Goal: Information Seeking & Learning: Learn about a topic

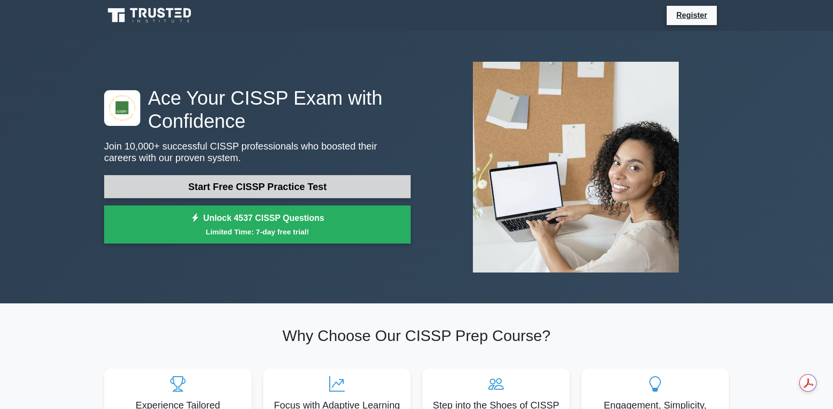
click at [273, 186] on link "Start Free CISSP Practice Test" at bounding box center [257, 186] width 307 height 23
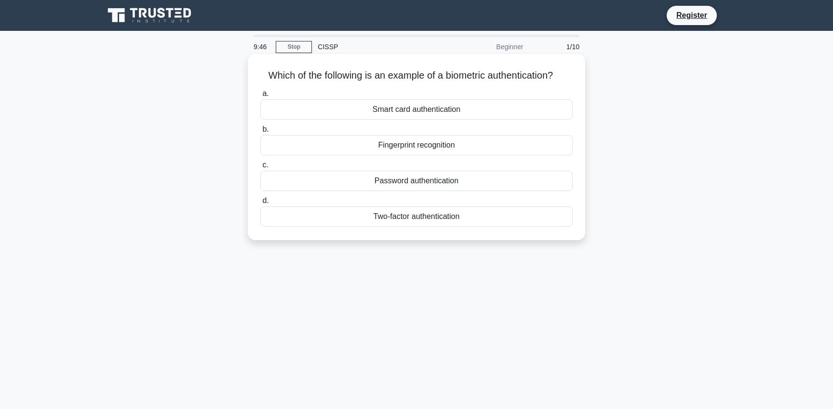
click at [415, 147] on div "Fingerprint recognition" at bounding box center [416, 145] width 312 height 20
click at [260, 133] on input "b. Fingerprint recognition" at bounding box center [260, 129] width 0 height 6
click at [419, 145] on div "Authentication" at bounding box center [416, 145] width 312 height 20
click at [260, 133] on input "b. Authentication" at bounding box center [260, 129] width 0 height 6
click at [421, 110] on div "Secure service" at bounding box center [416, 109] width 312 height 20
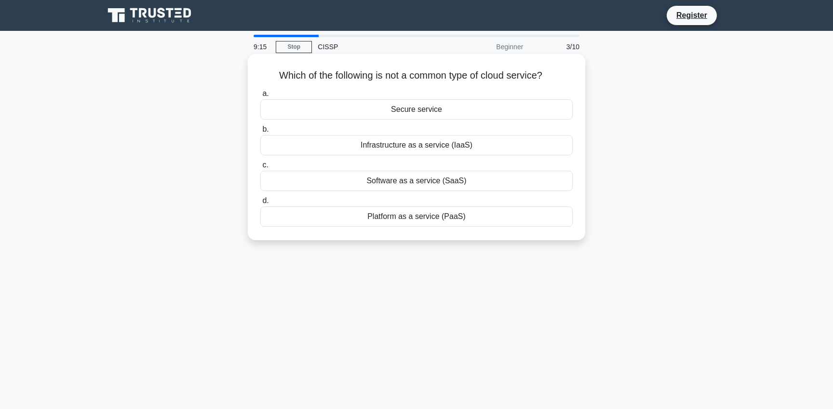
click at [260, 97] on input "a. Secure service" at bounding box center [260, 94] width 0 height 6
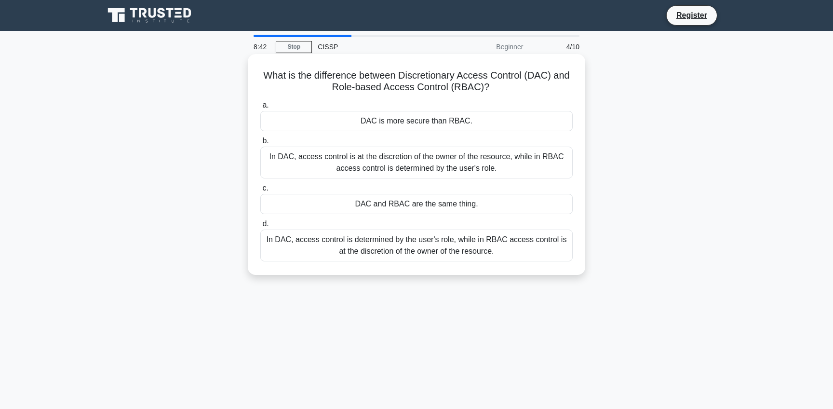
click at [432, 155] on div "In DAC, access control is at the discretion of the owner of the resource, while…" at bounding box center [416, 163] width 312 height 32
click at [260, 144] on input "b. In DAC, access control is at the discretion of the owner of the resource, wh…" at bounding box center [260, 141] width 0 height 6
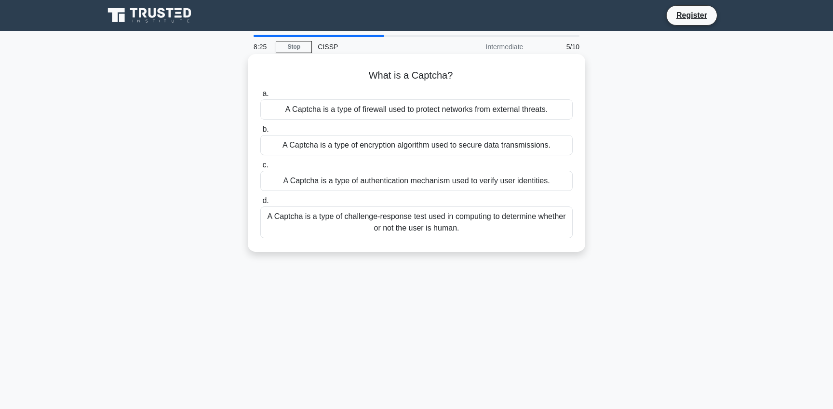
click at [427, 228] on div "A Captcha is a type of challenge-response test used in computing to determine w…" at bounding box center [416, 222] width 312 height 32
click at [260, 204] on input "d. A Captcha is a type of challenge-response test used in computing to determin…" at bounding box center [260, 201] width 0 height 6
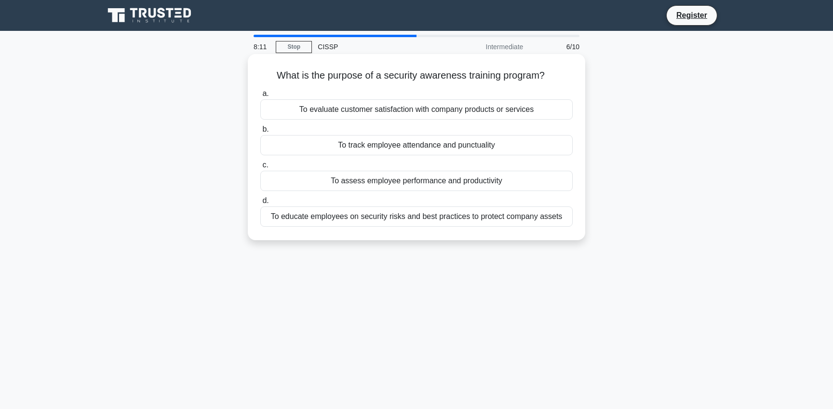
click at [422, 216] on div "To educate employees on security risks and best practices to protect company as…" at bounding box center [416, 216] width 312 height 20
click at [260, 204] on input "d. To educate employees on security risks and best practices to protect company…" at bounding box center [260, 201] width 0 height 6
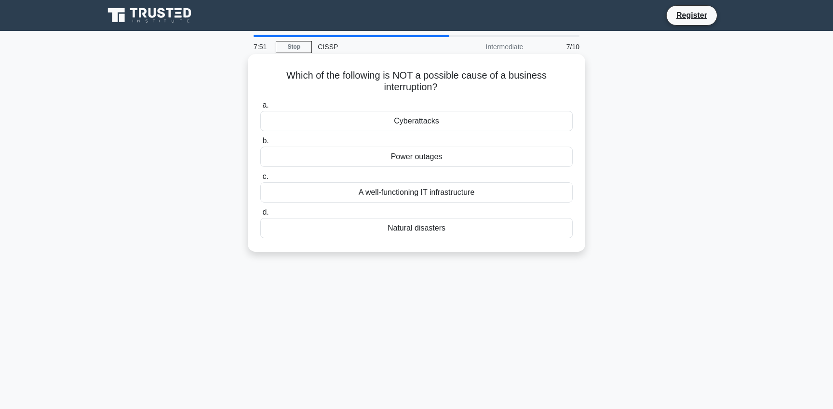
click at [431, 192] on div "A well-functioning IT infrastructure" at bounding box center [416, 192] width 312 height 20
click at [260, 180] on input "c. A well-functioning IT infrastructure" at bounding box center [260, 177] width 0 height 6
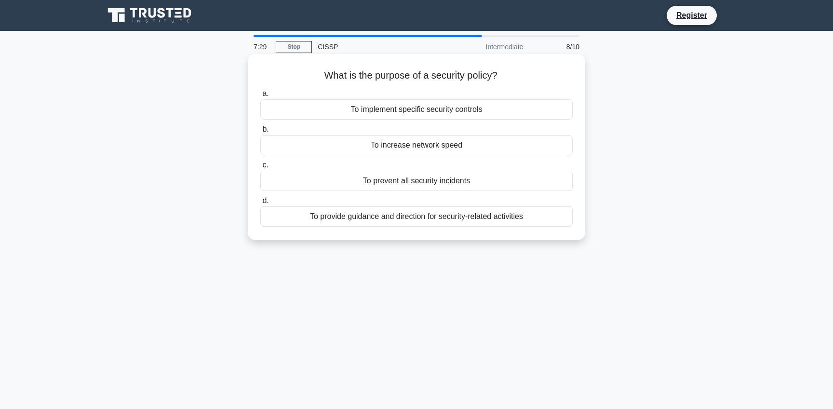
click at [424, 218] on div "To provide guidance and direction for security-related activities" at bounding box center [416, 216] width 312 height 20
click at [260, 204] on input "d. To provide guidance and direction for security-related activities" at bounding box center [260, 201] width 0 height 6
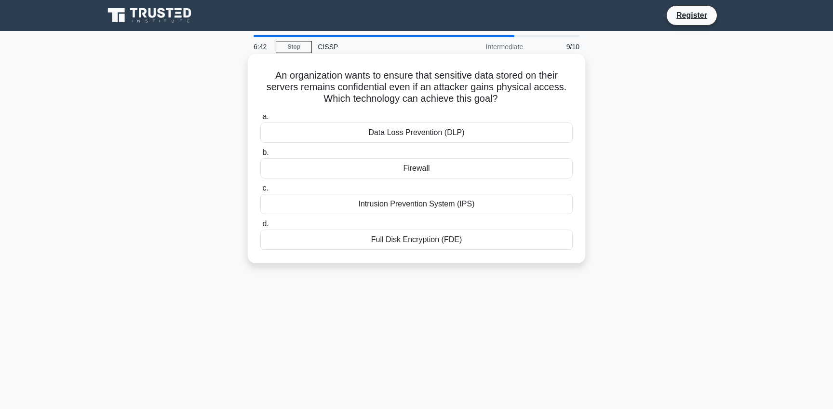
click at [433, 240] on div "Full Disk Encryption (FDE)" at bounding box center [416, 239] width 312 height 20
click at [260, 227] on input "d. Full Disk Encryption (FDE)" at bounding box center [260, 224] width 0 height 6
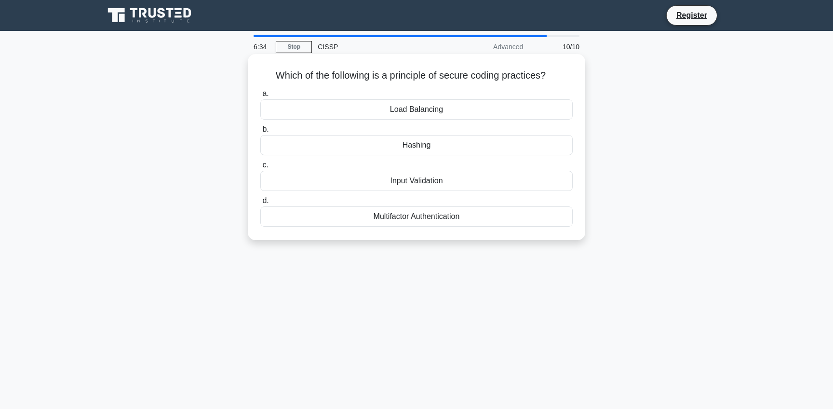
click at [420, 148] on div "Hashing" at bounding box center [416, 145] width 312 height 20
click at [260, 133] on input "b. [GEOGRAPHIC_DATA]" at bounding box center [260, 129] width 0 height 6
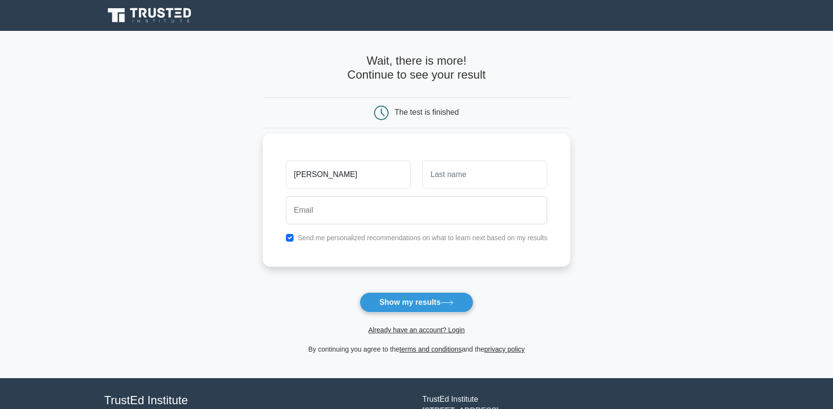
type input "Sasi"
click at [477, 214] on input "email" at bounding box center [417, 210] width 262 height 28
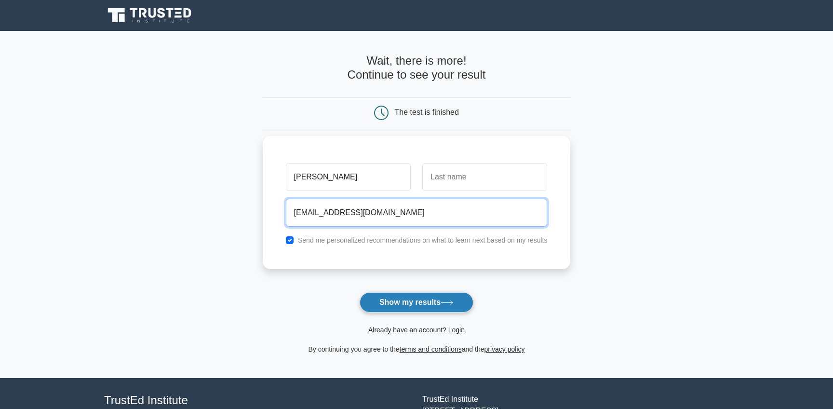
type input "trmsasikumar@gmail.com"
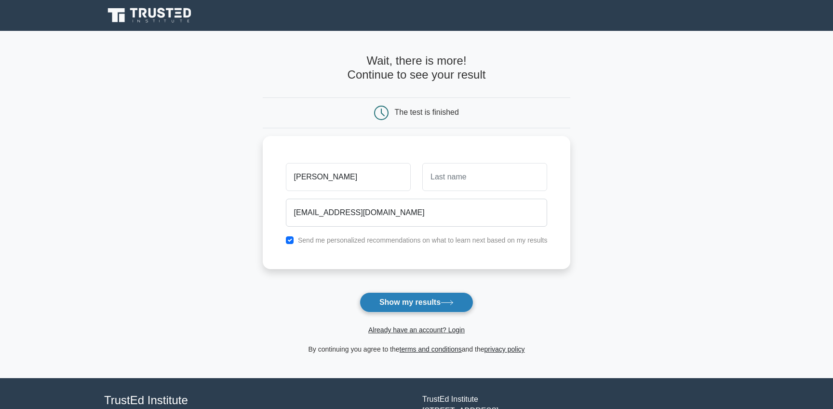
click at [441, 302] on button "Show my results" at bounding box center [417, 302] width 114 height 20
type input "S"
click at [402, 301] on button "Show my results" at bounding box center [417, 302] width 114 height 20
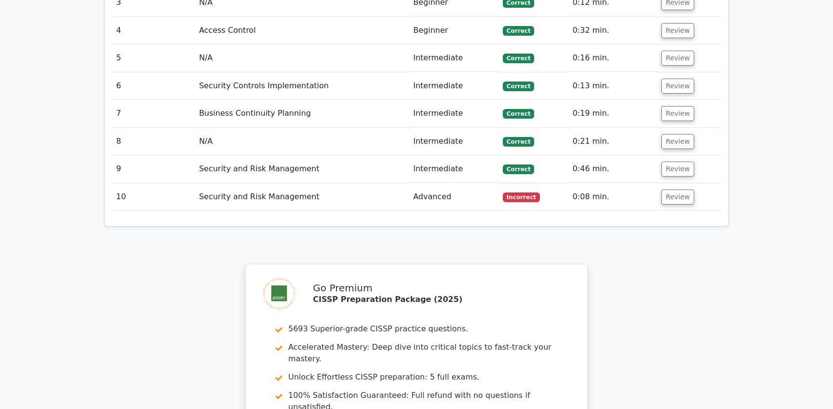
scroll to position [1089, 0]
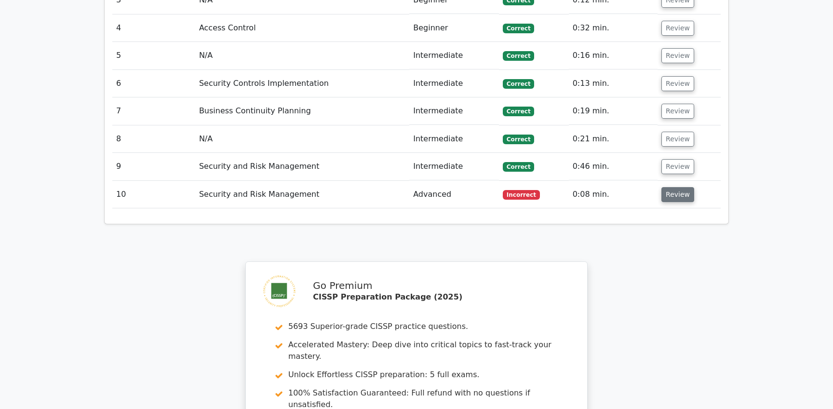
click at [674, 187] on button "Review" at bounding box center [677, 194] width 33 height 15
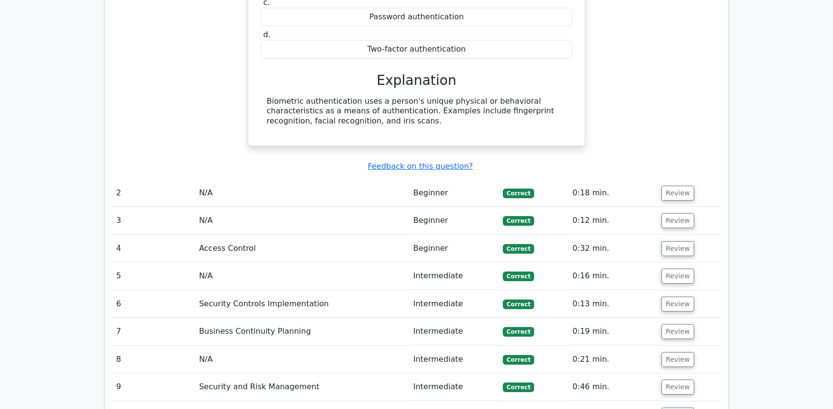
scroll to position [814, 0]
